Goal: Task Accomplishment & Management: Complete application form

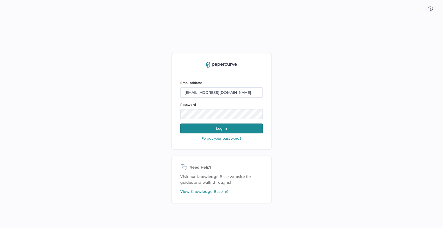
click at [226, 125] on button "Log in" at bounding box center [221, 129] width 82 height 10
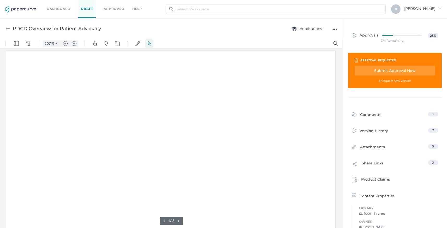
type input "207"
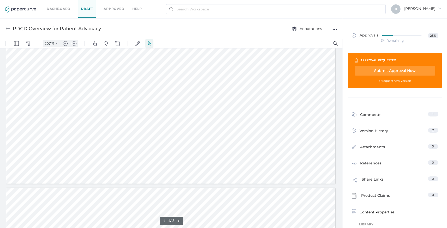
scroll to position [293, 0]
type input "2"
click at [59, 10] on link "Dashboard" at bounding box center [59, 9] width 24 height 6
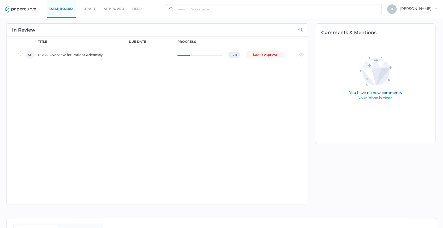
click at [82, 55] on div "PDCD Overview for Patient Advocacy" at bounding box center [80, 55] width 85 height 6
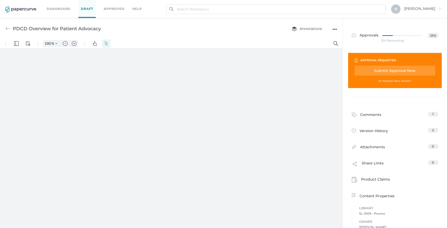
type input "207"
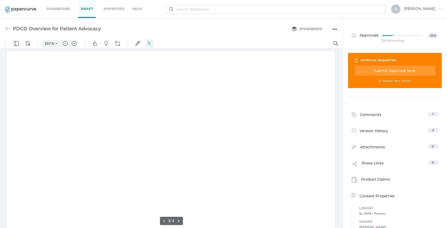
scroll to position [1, 0]
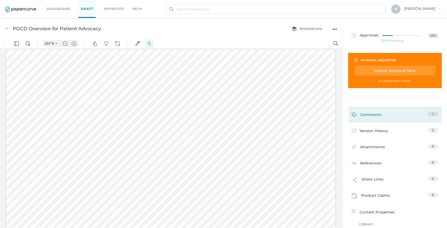
click at [371, 117] on div "Comments" at bounding box center [367, 116] width 30 height 8
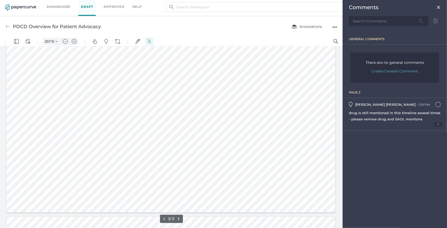
scroll to position [269, 0]
type input "2"
click at [430, 125] on div "1" at bounding box center [395, 124] width 92 height 4
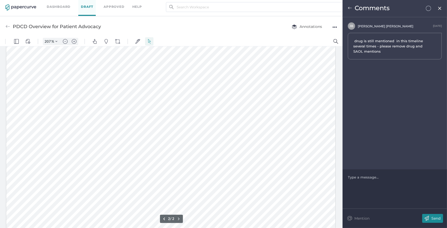
click at [377, 180] on div at bounding box center [395, 177] width 94 height 5
click at [433, 215] on div "Send" at bounding box center [432, 218] width 21 height 9
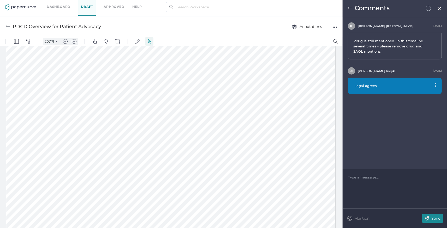
click at [348, 9] on img at bounding box center [350, 8] width 4 height 4
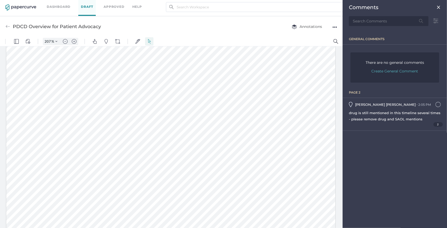
click at [440, 6] on img at bounding box center [438, 7] width 4 height 4
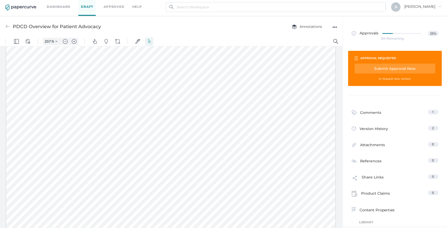
click at [386, 69] on div "Submit Approval Now" at bounding box center [394, 69] width 81 height 10
type input "jindyk@lifesciencelegal.com"
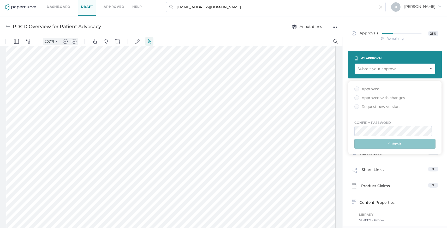
click at [357, 97] on div "Approved with changes" at bounding box center [379, 97] width 51 height 5
click at [356, 96] on input "Approved with changes" at bounding box center [356, 96] width 0 height 0
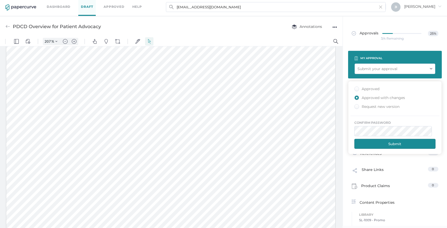
click at [401, 147] on button "Submit" at bounding box center [394, 144] width 81 height 10
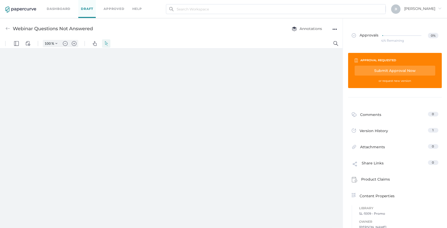
type input "207"
